Goal: Information Seeking & Learning: Check status

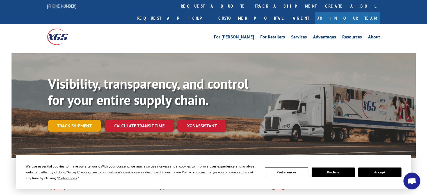
click at [92, 120] on link "Track shipment" at bounding box center [74, 126] width 53 height 12
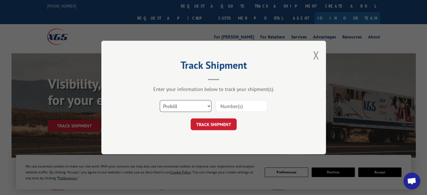
click at [196, 110] on select "Select category... Probill BOL PO" at bounding box center [186, 106] width 52 height 12
select select "po"
click at [160, 100] on select "Select category... Probill BOL PO" at bounding box center [186, 106] width 52 height 12
click at [238, 106] on input at bounding box center [241, 106] width 52 height 12
paste input "294804801"
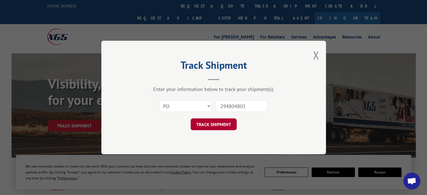
type input "294804801"
click at [216, 124] on button "TRACK SHIPMENT" at bounding box center [213, 124] width 46 height 12
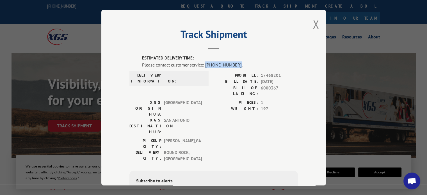
drag, startPoint x: 203, startPoint y: 64, endPoint x: 231, endPoint y: 63, distance: 28.1
click at [231, 63] on div "Please contact customer service: [PHONE_NUMBER]." at bounding box center [220, 64] width 156 height 7
copy div "[PHONE_NUMBER]"
click at [204, 78] on div "DELIVERY INFORMATION:" at bounding box center [169, 78] width 76 height 12
drag, startPoint x: 140, startPoint y: 57, endPoint x: 236, endPoint y: 68, distance: 96.8
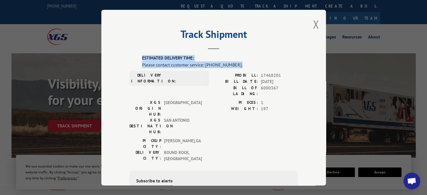
click at [236, 68] on div "ESTIMATED DELIVERY TIME: Please contact customer service: [PHONE_NUMBER]. DELIV…" at bounding box center [213, 151] width 168 height 192
copy div "ESTIMATED DELIVERY TIME: Please contact customer service: [PHONE_NUMBER]."
click at [316, 19] on button "Close modal" at bounding box center [315, 24] width 6 height 15
